Goal: Navigation & Orientation: Go to known website

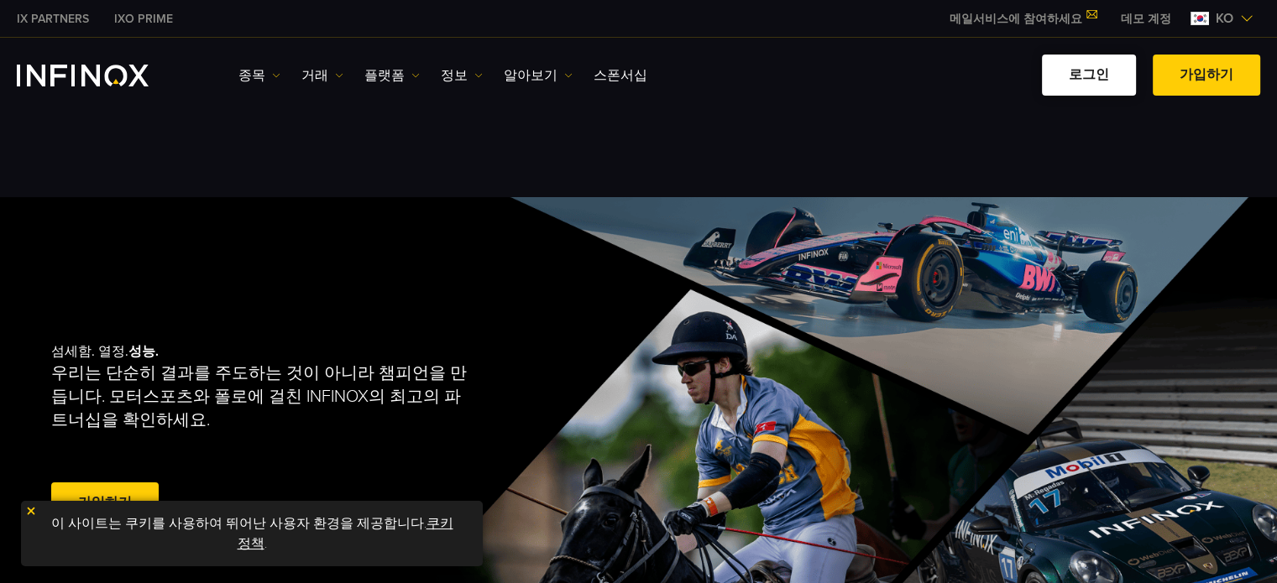
click at [698, 63] on link "로그인" at bounding box center [1089, 75] width 94 height 41
